Goal: Transaction & Acquisition: Subscribe to service/newsletter

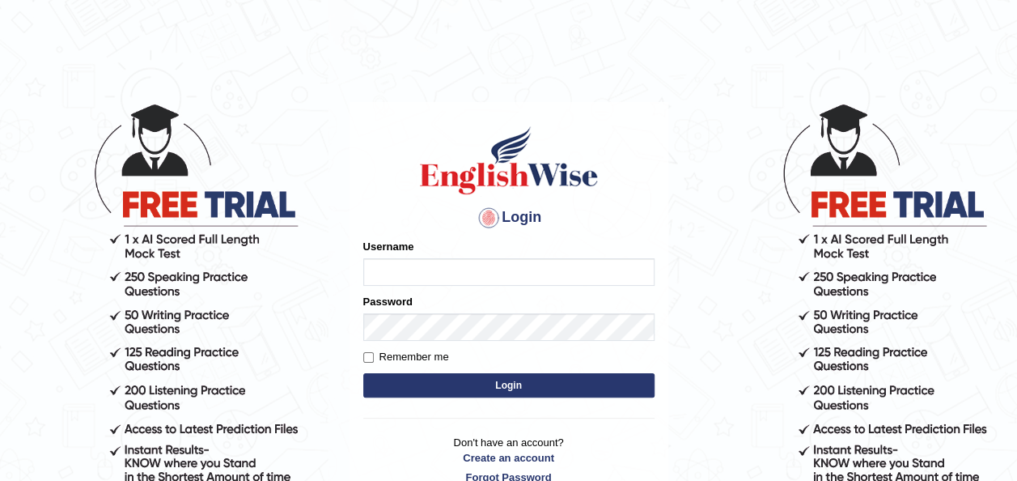
type input "oliversamawano84"
click at [515, 388] on button "Login" at bounding box center [508, 385] width 291 height 24
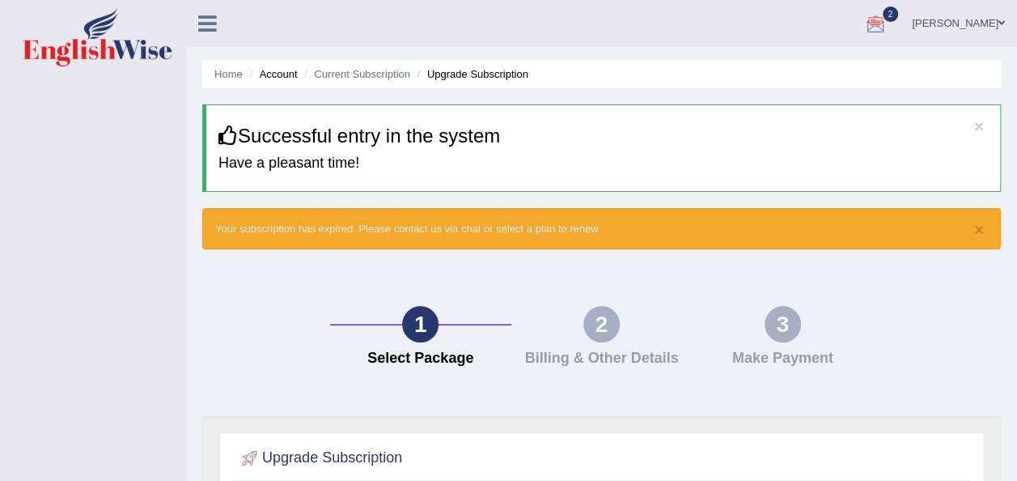
click at [875, 19] on div at bounding box center [875, 24] width 24 height 24
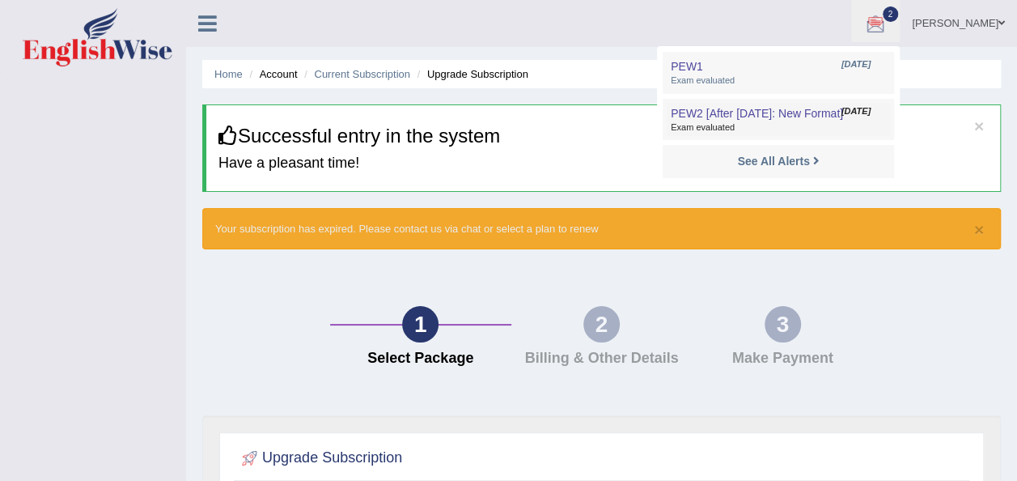
click at [761, 110] on span "PEW2 [After [DATE]: New Format]" at bounding box center [757, 113] width 172 height 13
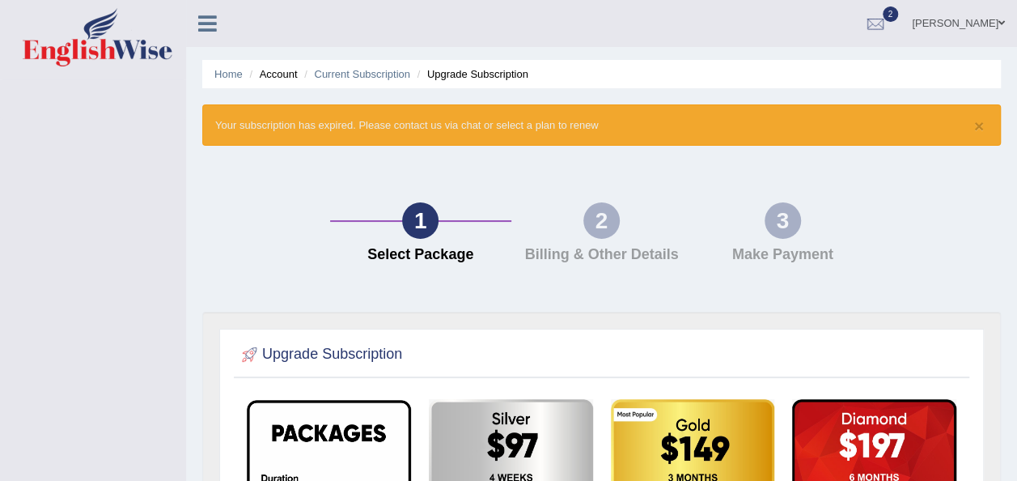
drag, startPoint x: 432, startPoint y: 226, endPoint x: 362, endPoint y: 223, distance: 69.6
click at [362, 223] on div "1 Select Package" at bounding box center [420, 236] width 181 height 69
click at [879, 21] on div at bounding box center [875, 24] width 24 height 24
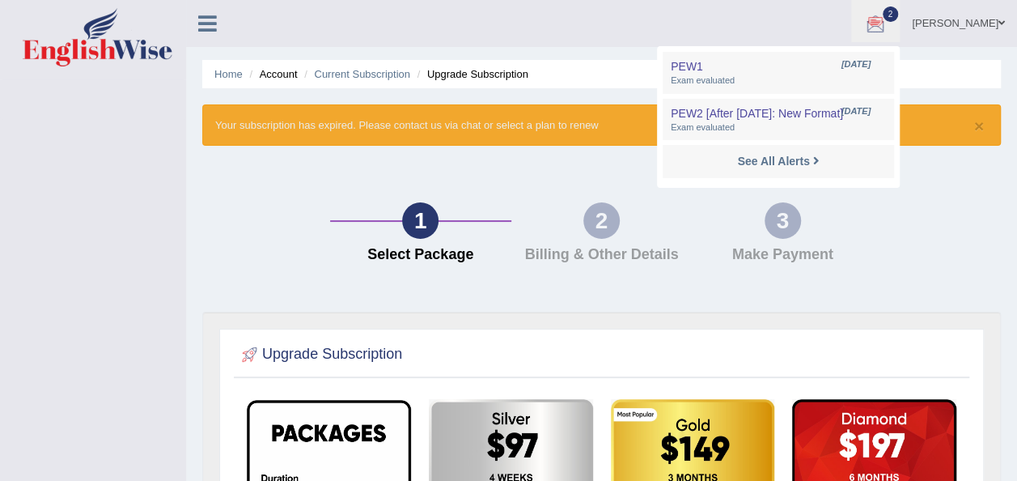
click at [879, 21] on div at bounding box center [875, 24] width 24 height 24
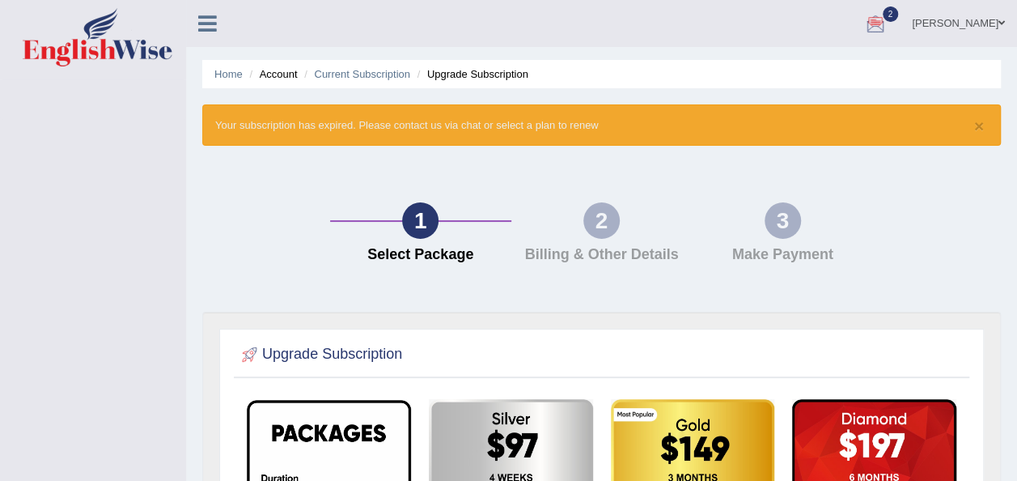
click at [892, 11] on span "2" at bounding box center [891, 13] width 16 height 15
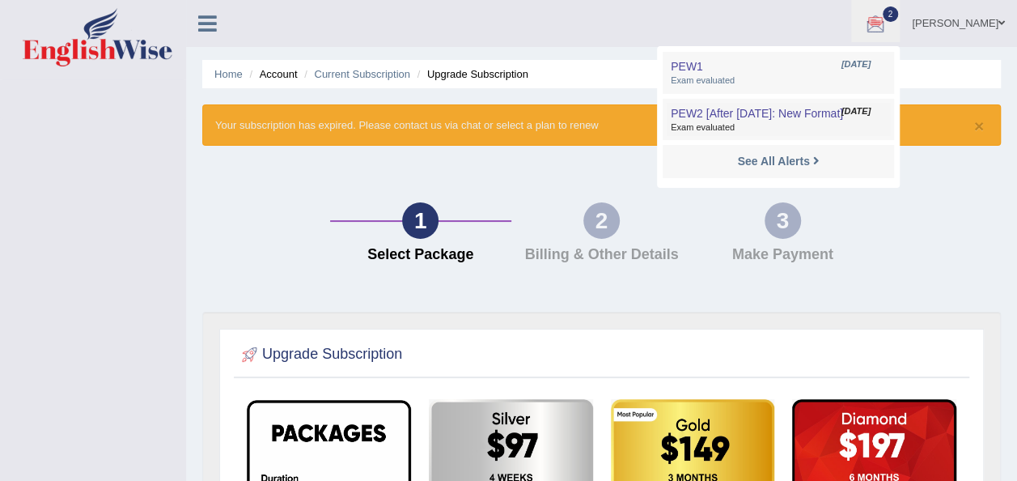
click at [807, 115] on span "PEW2 [After [DATE]: New Format]" at bounding box center [757, 113] width 172 height 13
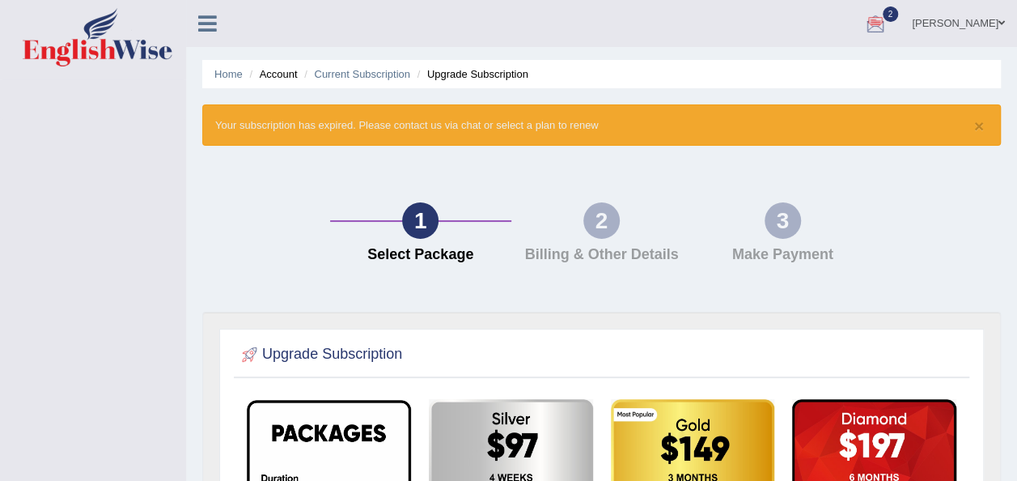
click at [880, 21] on div at bounding box center [875, 24] width 24 height 24
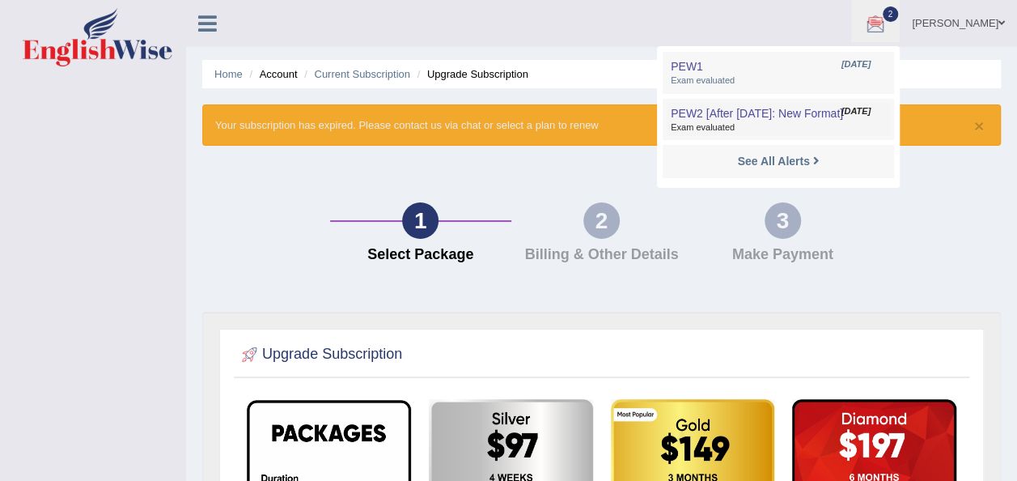
click at [816, 112] on span "PEW2 [After [DATE]: New Format]" at bounding box center [757, 113] width 172 height 13
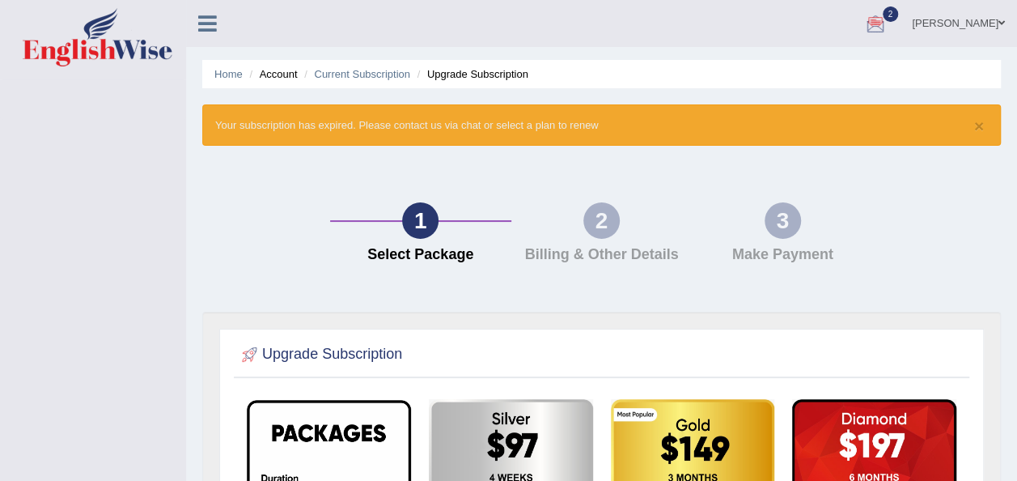
click at [893, 9] on span "2" at bounding box center [891, 13] width 16 height 15
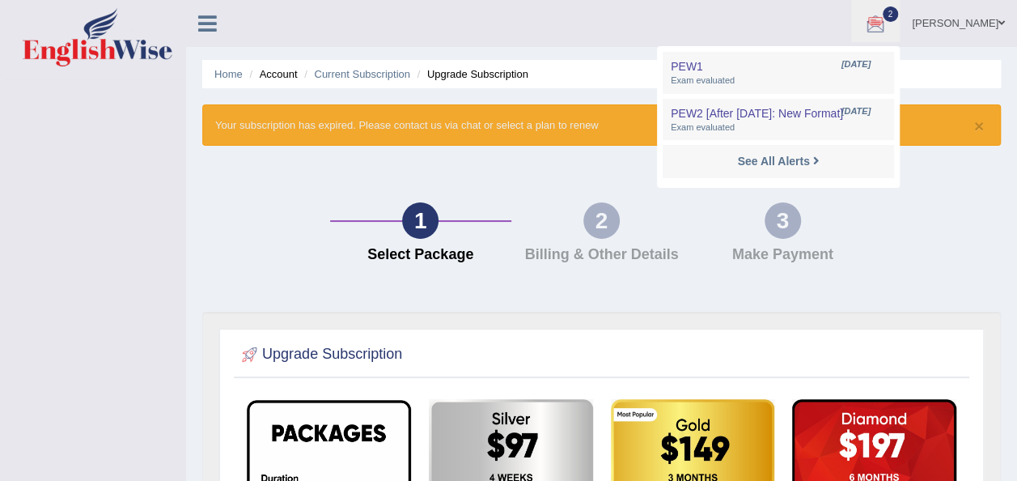
click at [888, 20] on div at bounding box center [875, 24] width 24 height 24
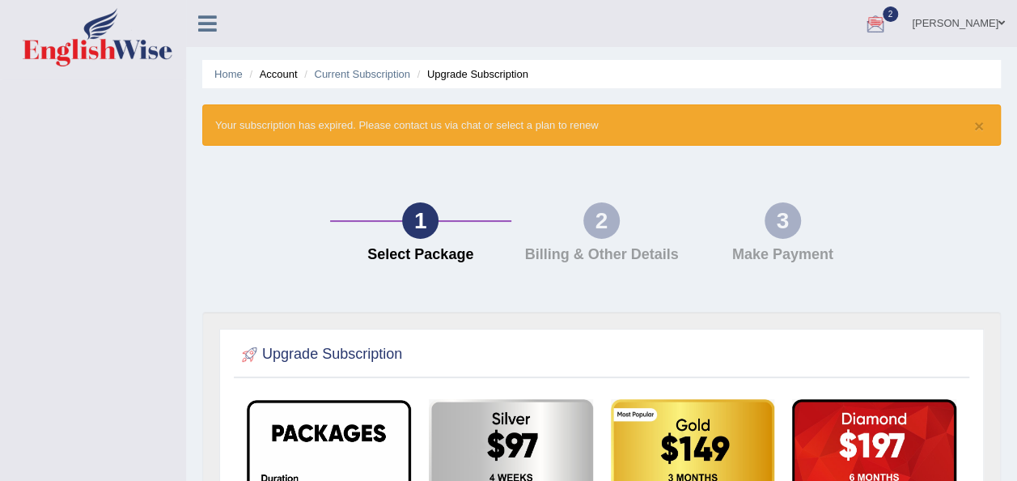
click at [519, 129] on div "× Your subscription has expired. Please contact us via chat or select a plan to…" at bounding box center [601, 124] width 799 height 41
click at [630, 118] on div "× Your subscription has expired. Please contact us via chat or select a plan to…" at bounding box center [601, 124] width 799 height 41
click at [645, 175] on div "1 Select Package 2 Billing & Other Details 3 Make Payment" at bounding box center [601, 237] width 815 height 150
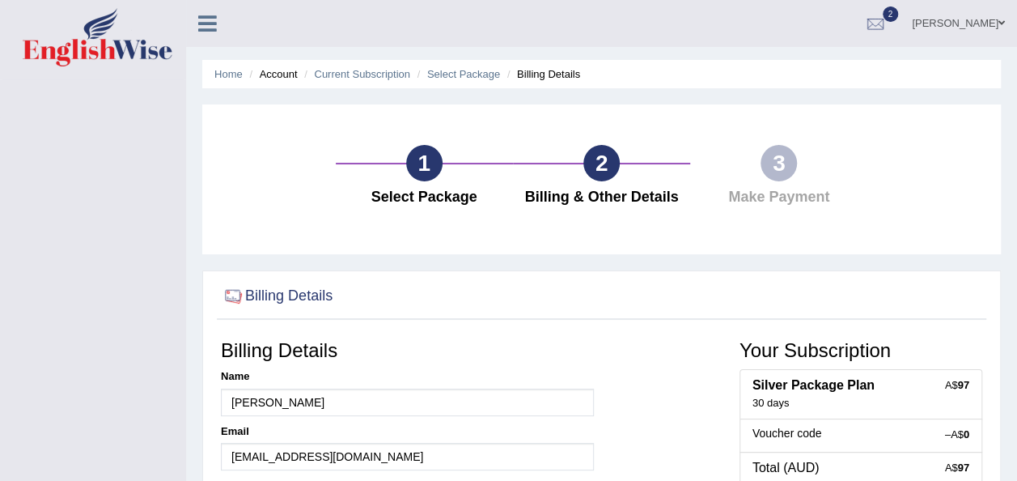
click at [696, 371] on div "Billing Details Name [PERSON_NAME] Email [EMAIL_ADDRESS][DOMAIN_NAME] Phone [PH…" at bounding box center [602, 438] width 778 height 212
